Goal: Entertainment & Leisure: Browse casually

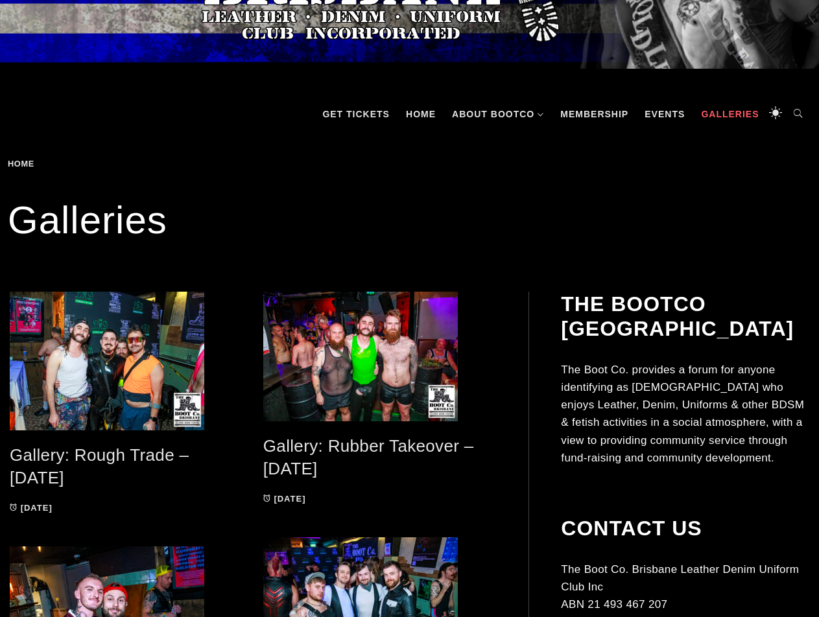
scroll to position [433, 0]
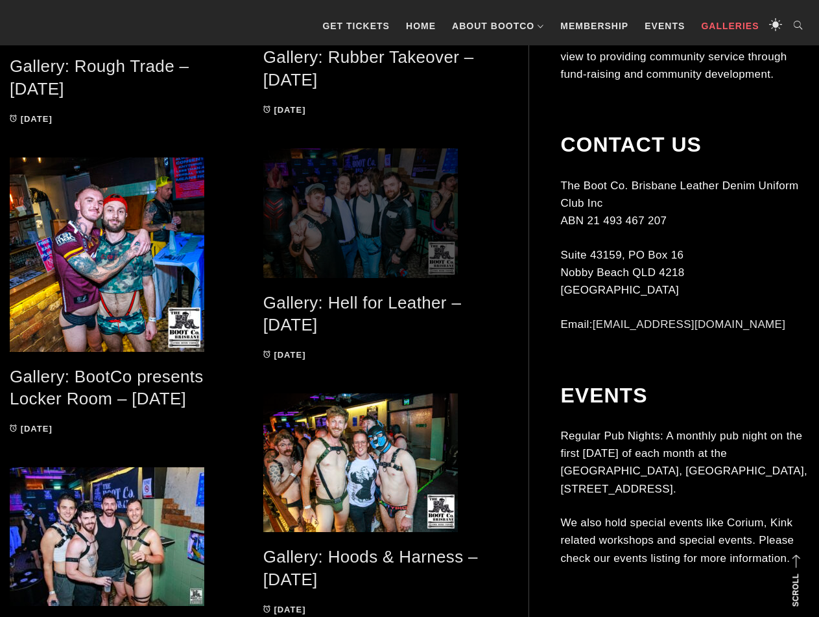
click at [349, 191] on span at bounding box center [380, 213] width 234 height 130
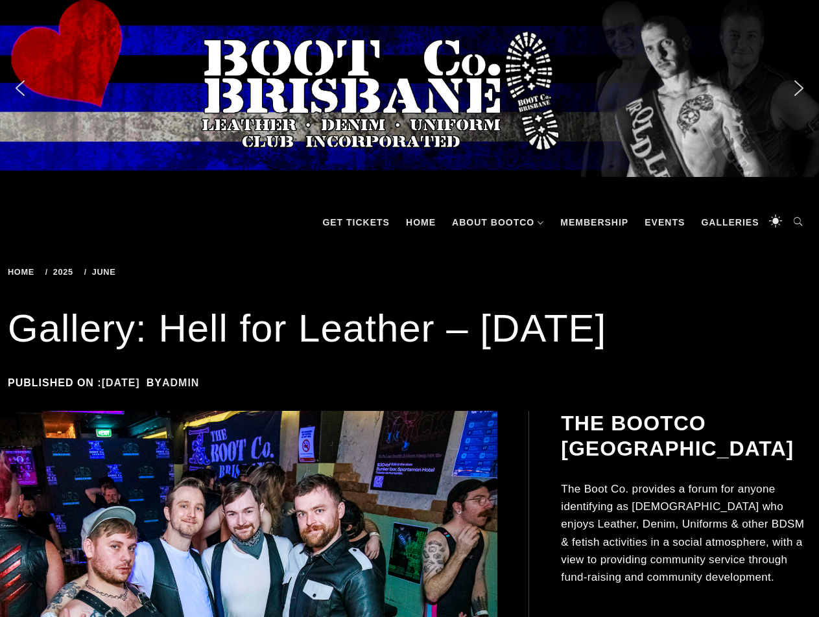
click at [56, 275] on span "2025" at bounding box center [61, 272] width 32 height 10
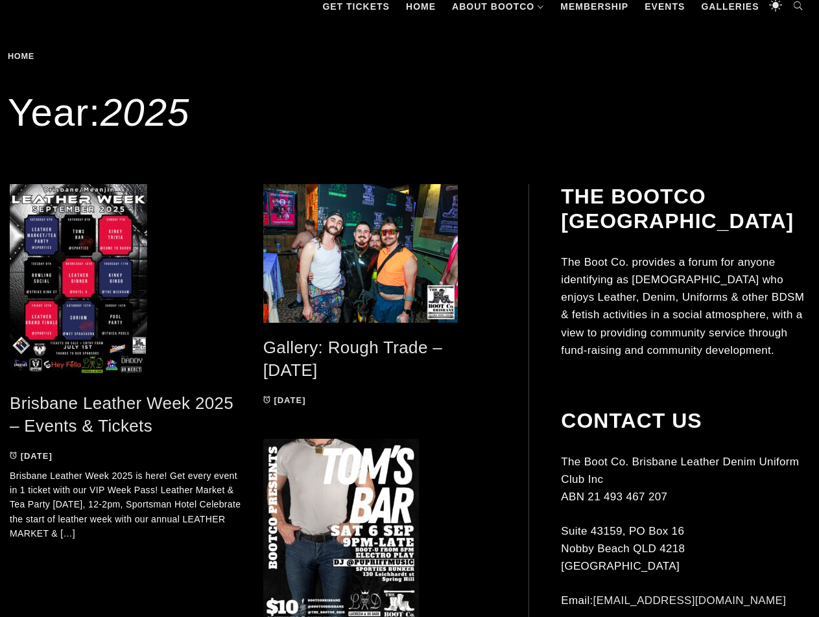
scroll to position [214, 0]
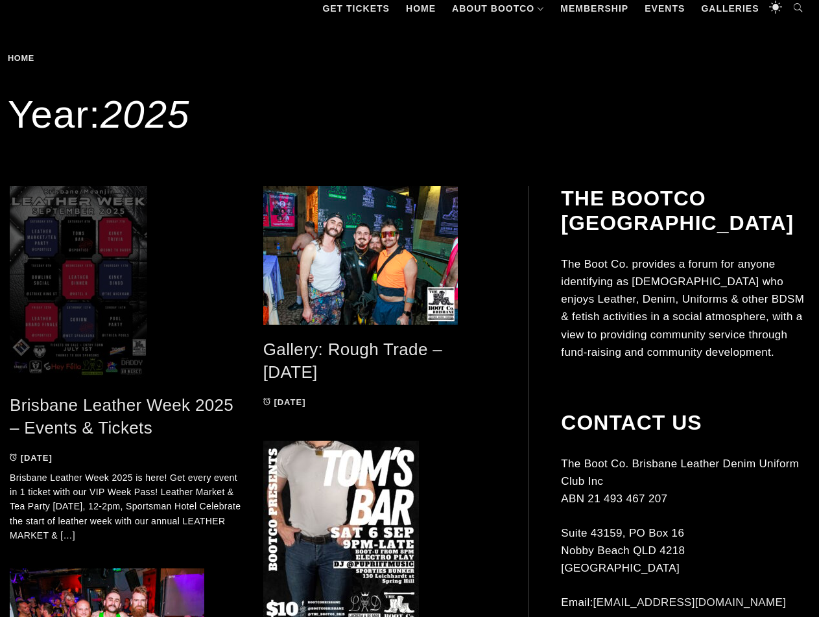
click at [98, 276] on span at bounding box center [127, 283] width 234 height 195
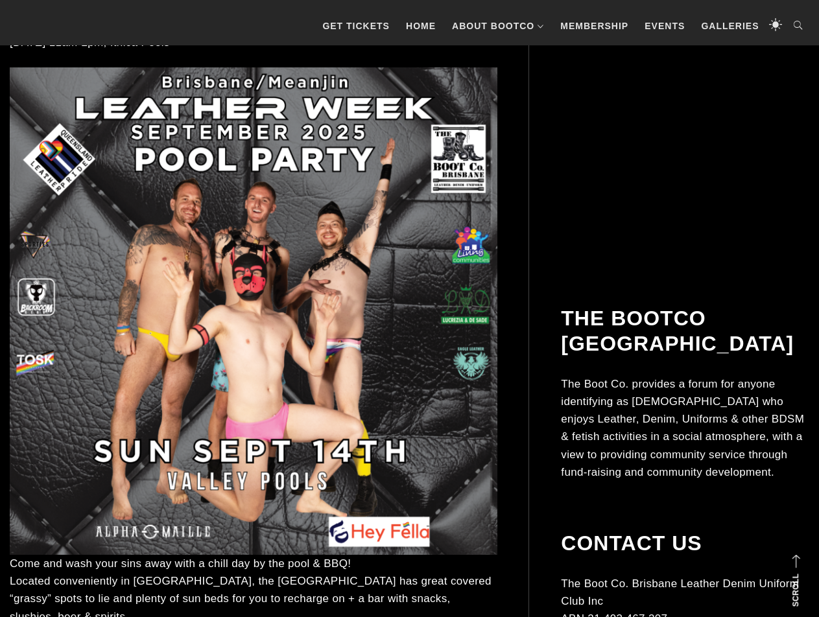
scroll to position [8488, 0]
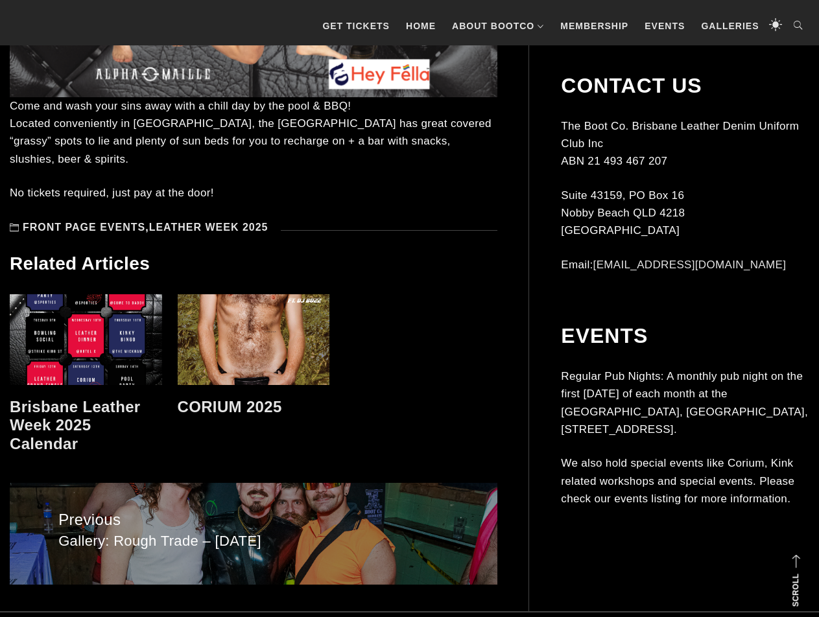
click at [244, 294] on link at bounding box center [254, 339] width 152 height 91
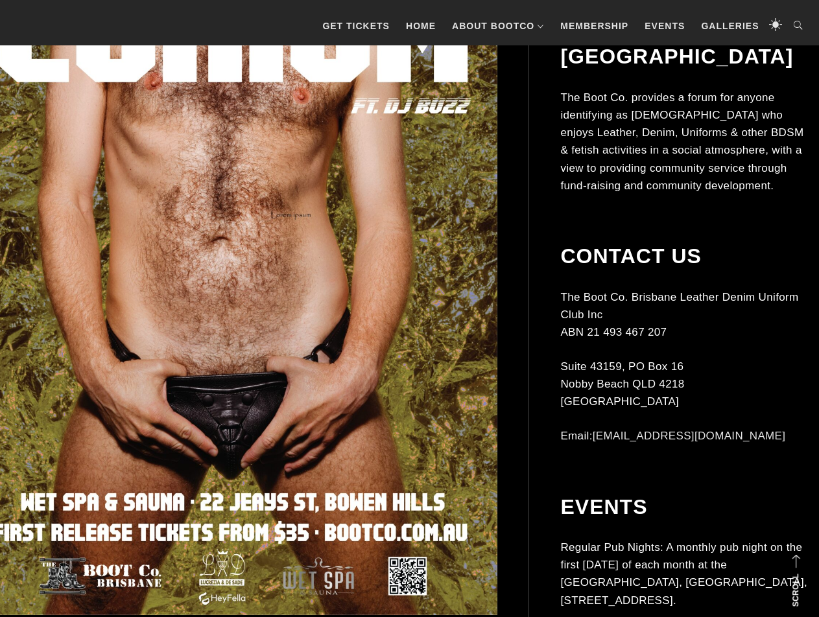
scroll to position [374, 0]
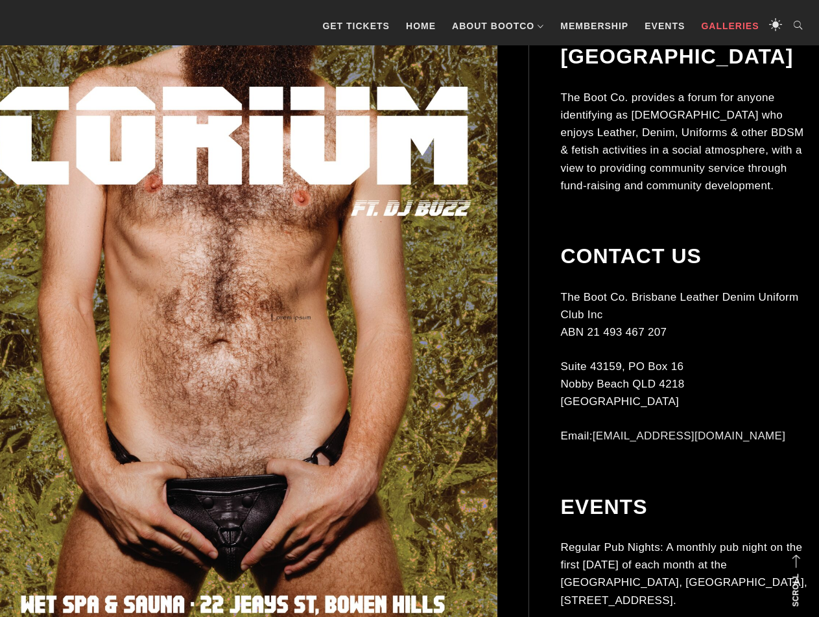
click at [737, 21] on link "Galleries" at bounding box center [729, 25] width 71 height 39
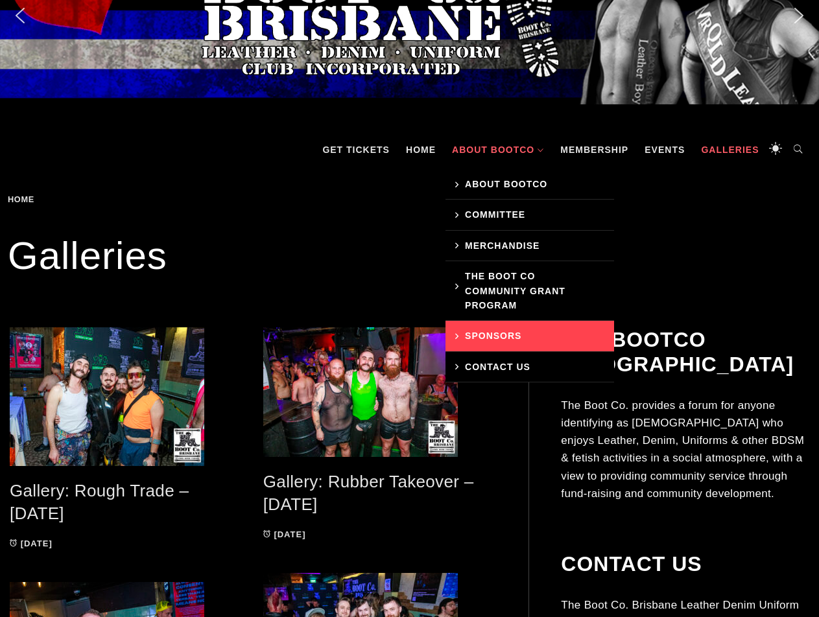
scroll to position [214, 0]
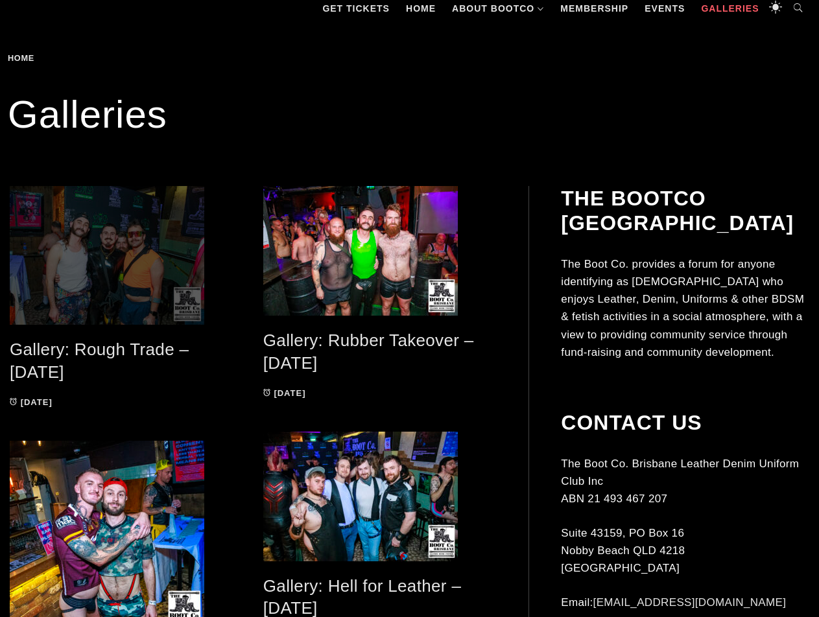
click at [106, 252] on span at bounding box center [127, 255] width 234 height 139
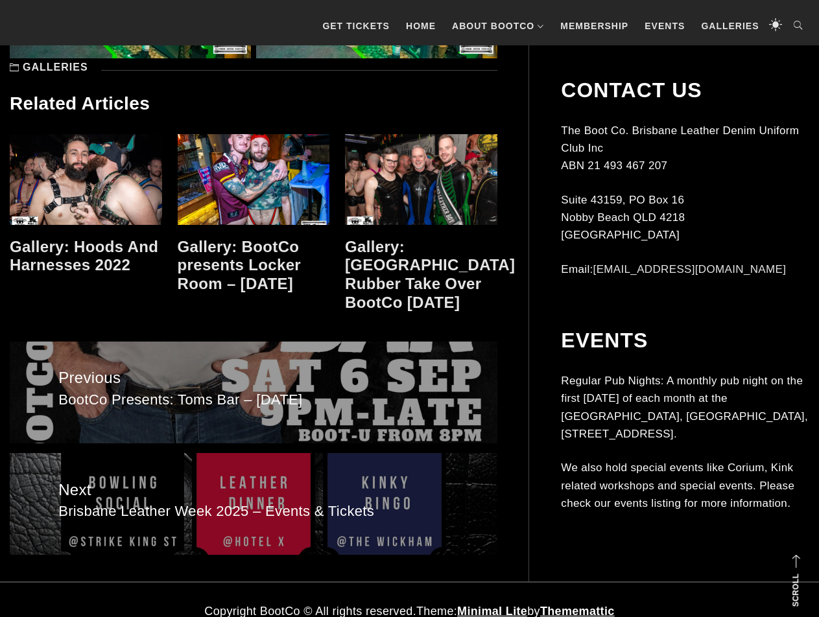
scroll to position [8627, 0]
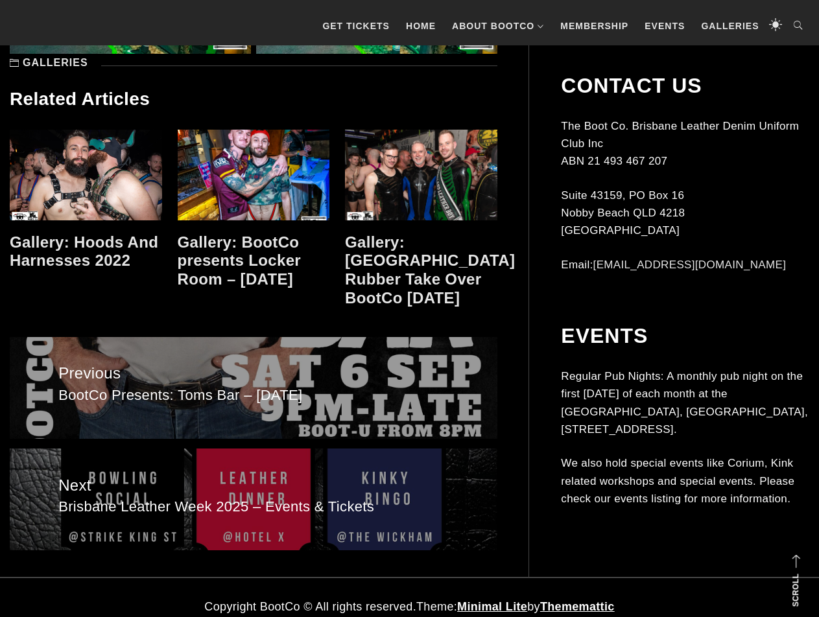
click at [245, 259] on link "Gallery: BootCo presents Locker Room – [DATE]" at bounding box center [240, 260] width 124 height 55
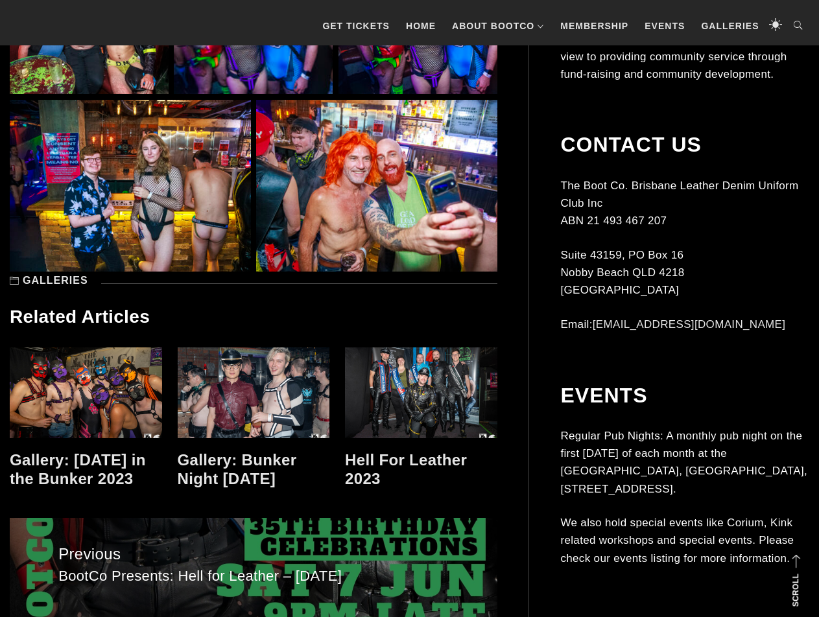
scroll to position [7780, 0]
